Goal: Transaction & Acquisition: Purchase product/service

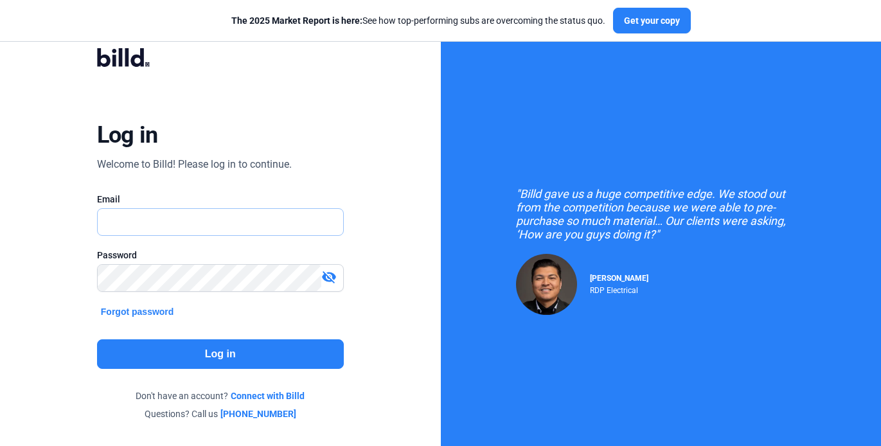
click at [224, 215] on input "text" at bounding box center [220, 222] width 245 height 26
type input "[EMAIL_ADDRESS][DOMAIN_NAME]"
click at [211, 349] on button "Log in" at bounding box center [220, 354] width 247 height 30
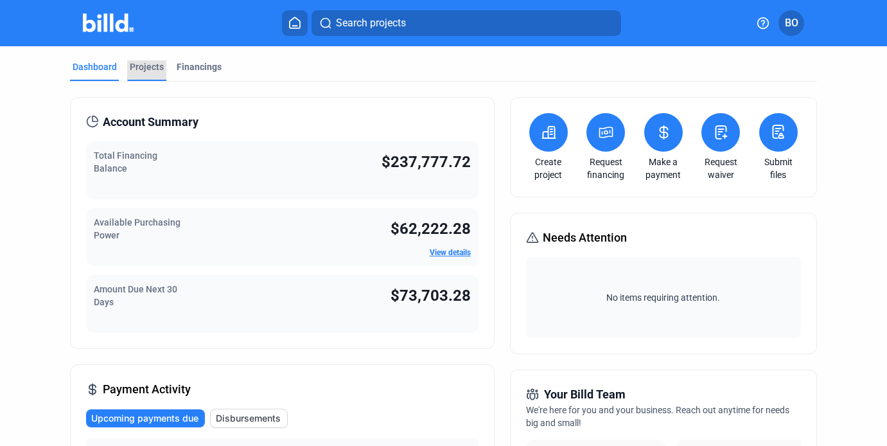
click at [143, 64] on div "Projects" at bounding box center [147, 66] width 34 height 13
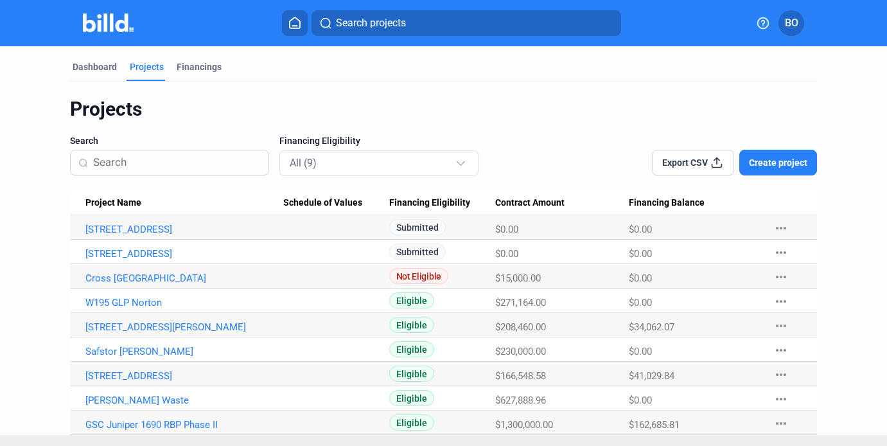
scroll to position [21, 0]
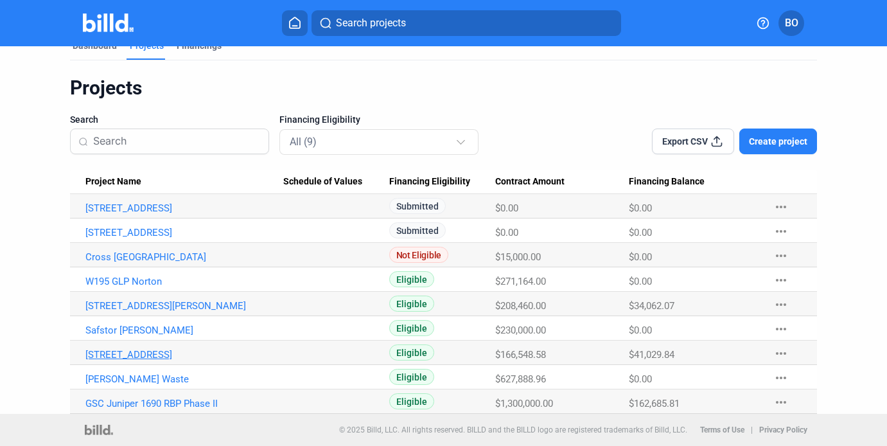
click at [156, 353] on link "[STREET_ADDRESS]" at bounding box center [184, 355] width 198 height 12
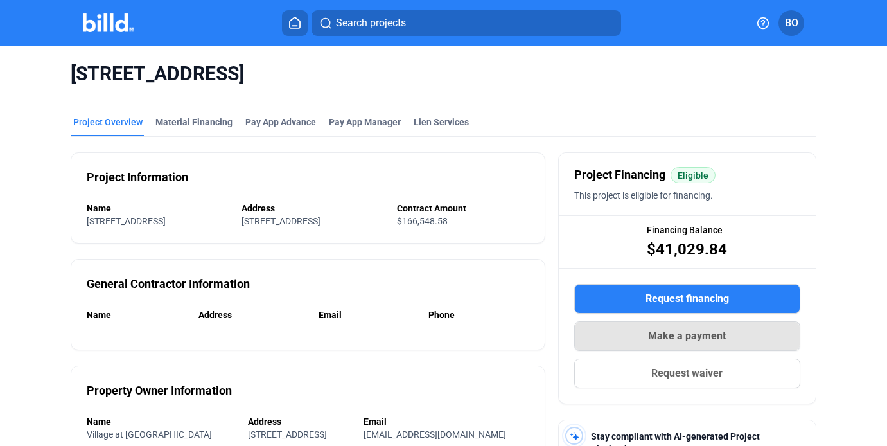
click at [649, 342] on span "Make a payment" at bounding box center [687, 335] width 78 height 15
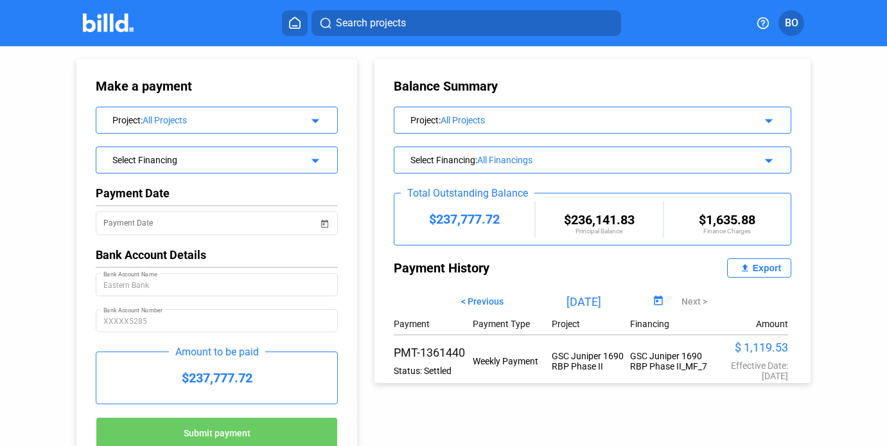
click at [120, 23] on img at bounding box center [108, 22] width 51 height 19
